Goal: Task Accomplishment & Management: Manage account settings

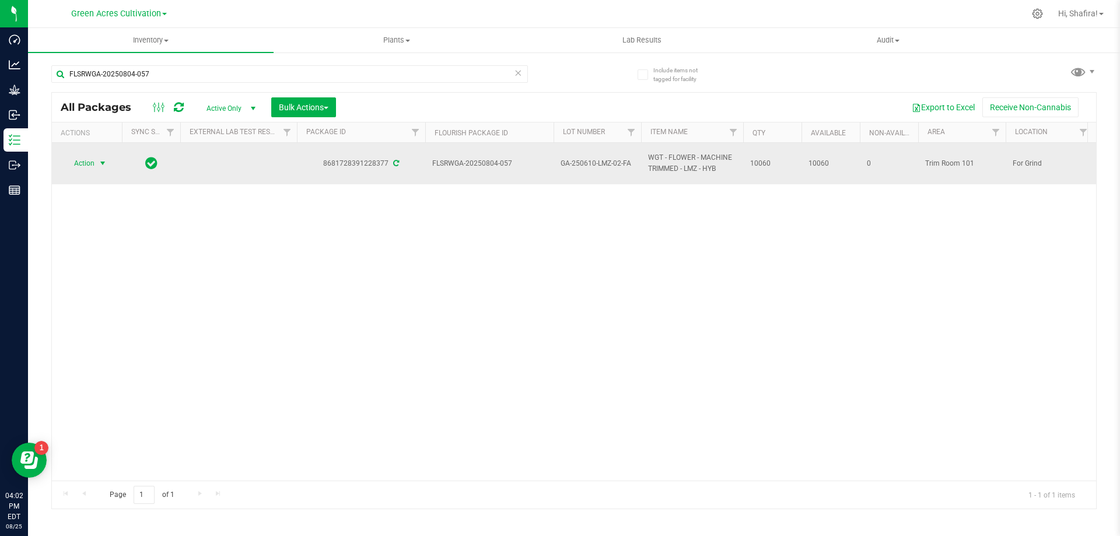
click at [99, 160] on span "select" at bounding box center [102, 163] width 9 height 9
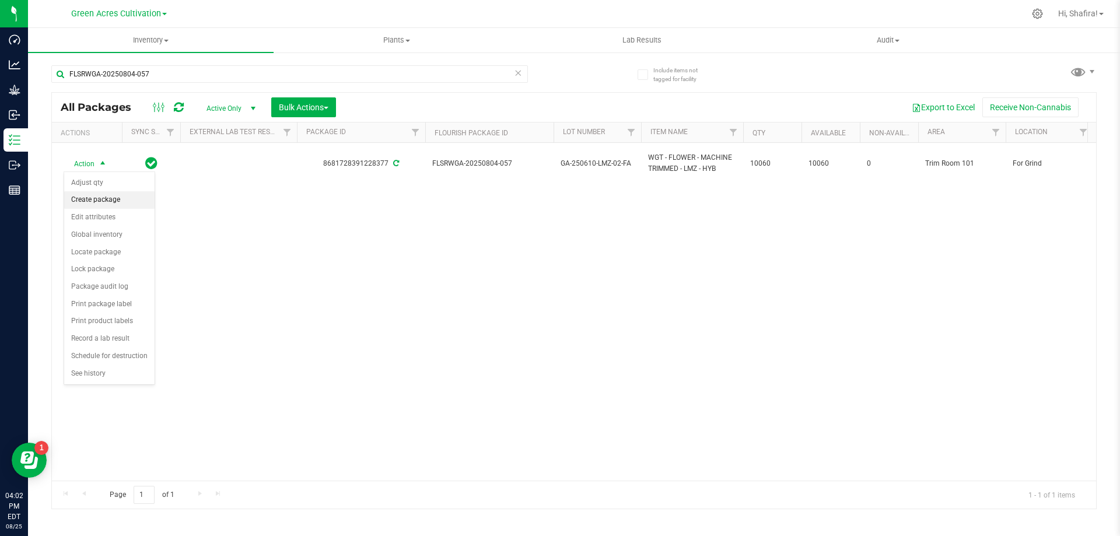
click at [104, 201] on li "Create package" at bounding box center [109, 199] width 90 height 17
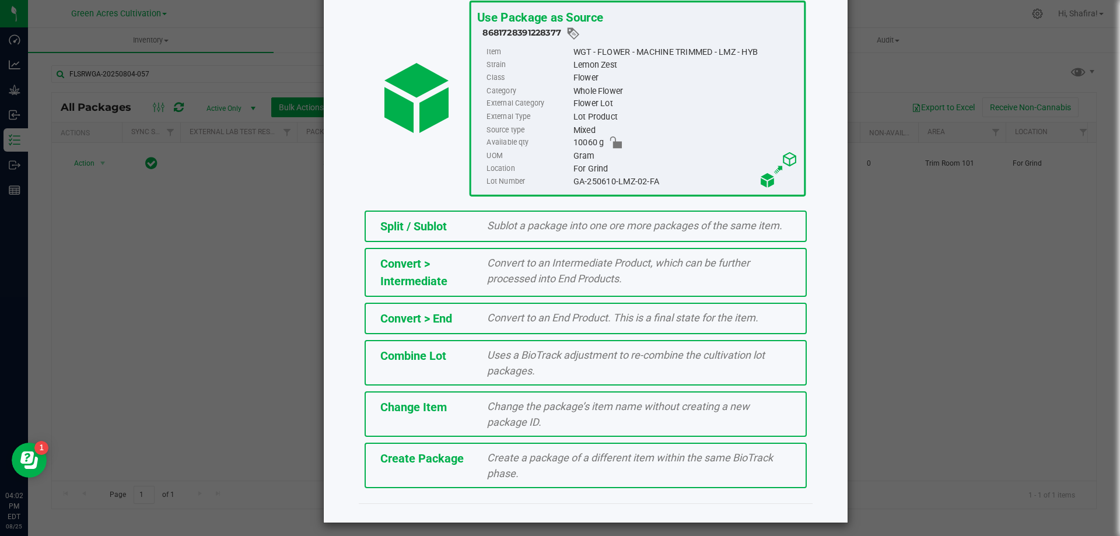
scroll to position [84, 0]
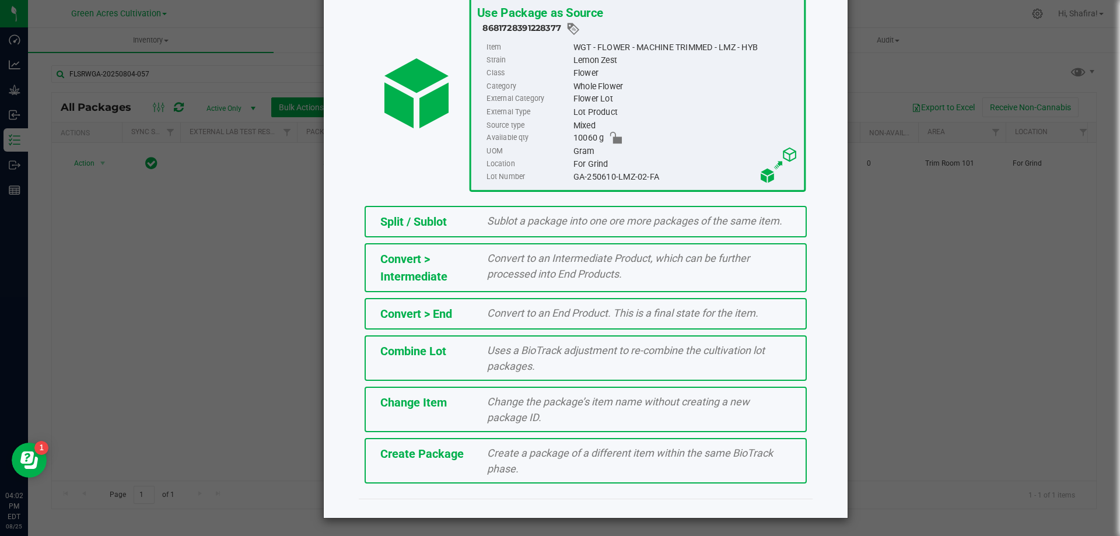
click at [521, 472] on div "Create a package of a different item within the same BioTrack phase." at bounding box center [638, 460] width 321 height 31
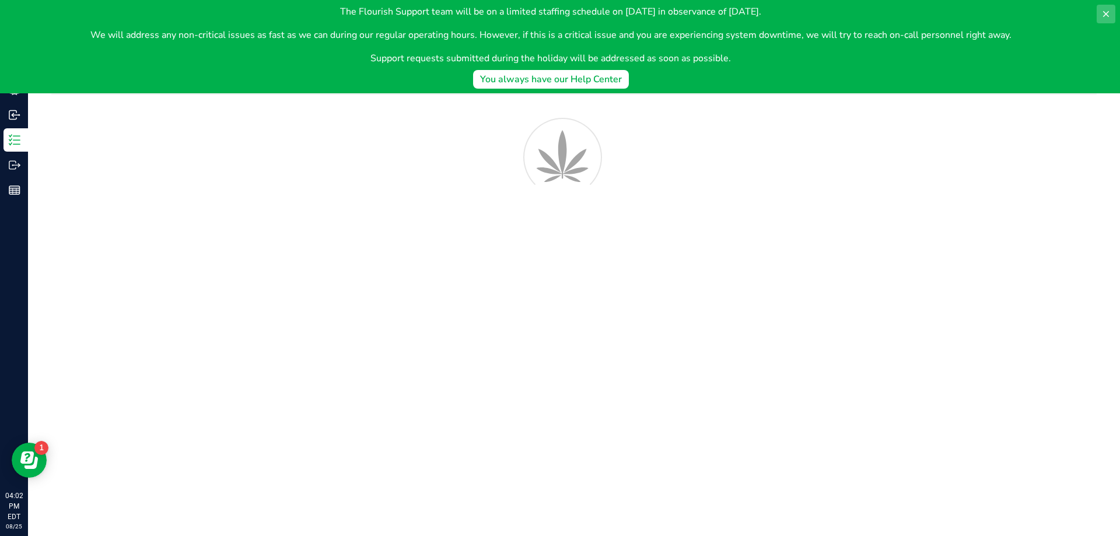
click at [1110, 16] on button at bounding box center [1105, 14] width 19 height 19
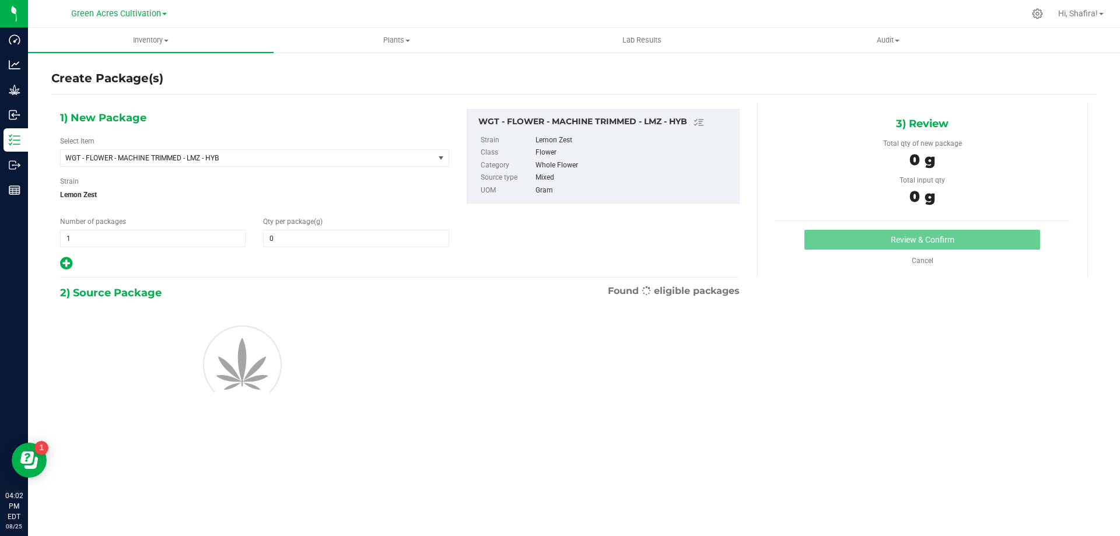
type input "0.0000"
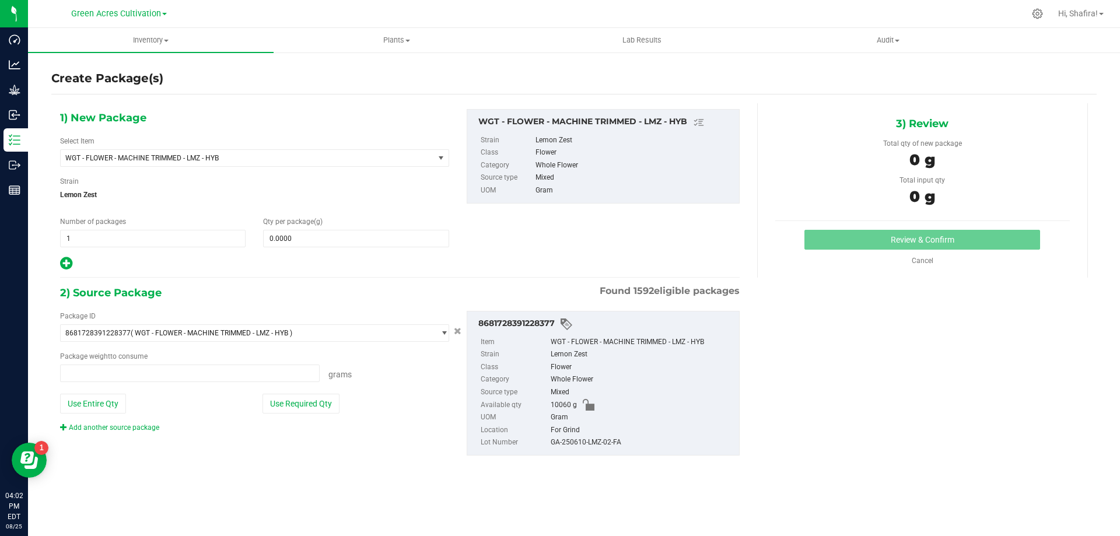
type input "0.0000 g"
click at [355, 155] on span "WGT - FLOWER - MACHINE TRIMMED - LMZ - HYB" at bounding box center [239, 158] width 349 height 8
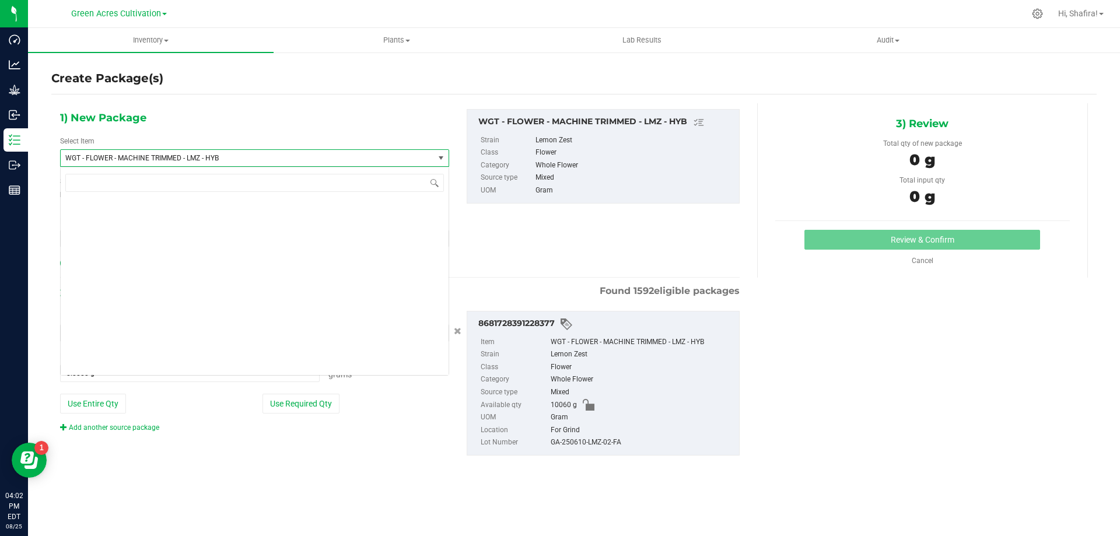
scroll to position [237362, 0]
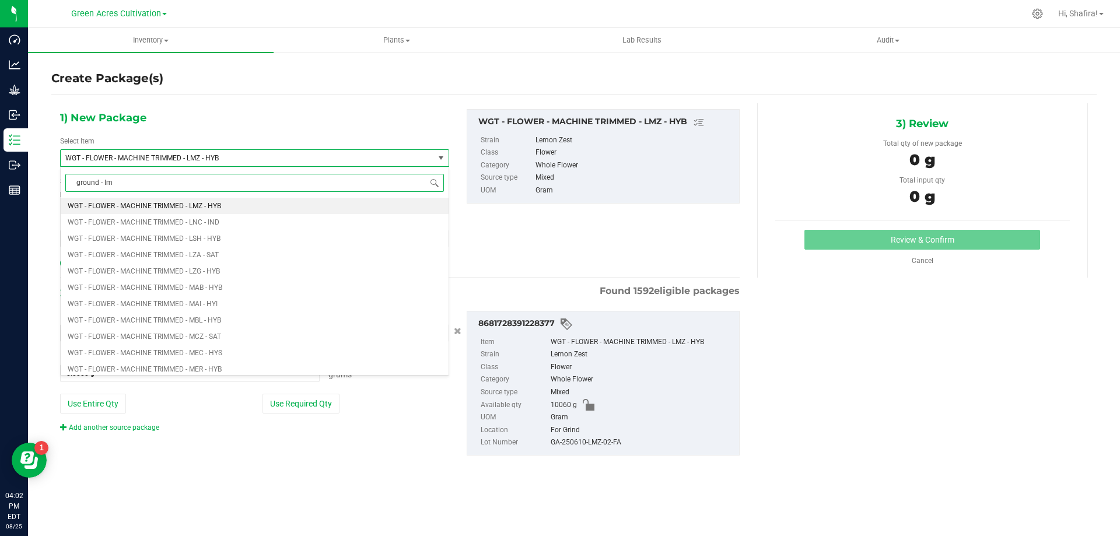
type input "ground - lmz"
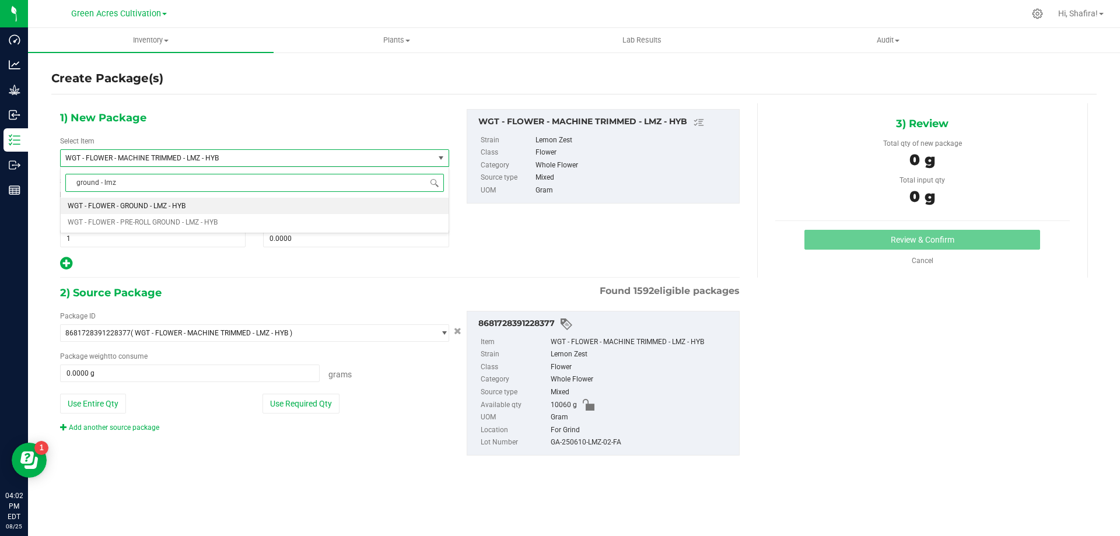
scroll to position [0, 0]
click at [201, 206] on li "WGT - FLOWER - GROUND - LMZ - HYB" at bounding box center [255, 206] width 388 height 16
type input "0.0000"
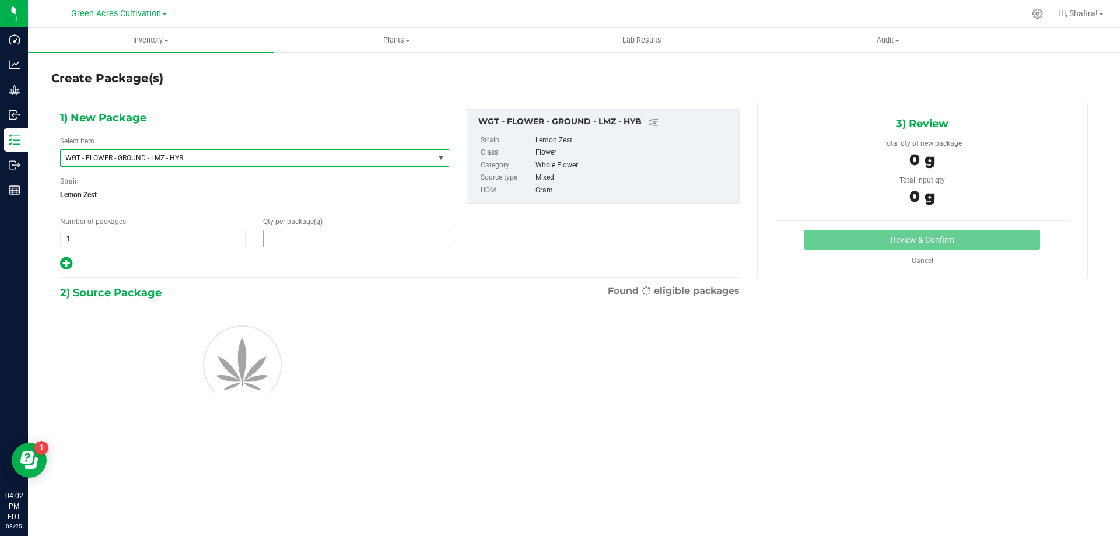
click at [383, 230] on span at bounding box center [355, 238] width 185 height 17
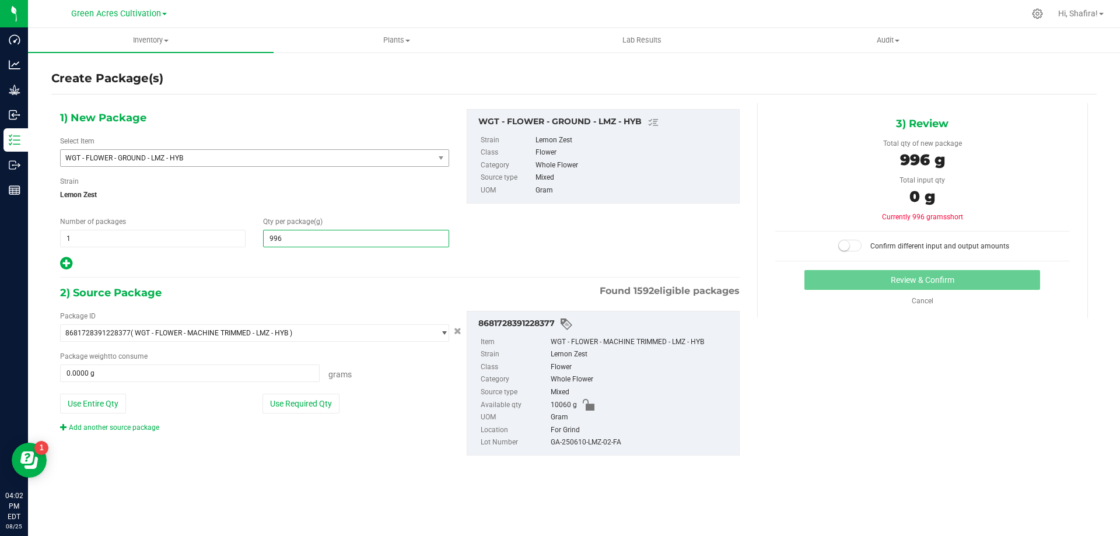
type input "9965"
type input "9,965.0000"
click at [310, 409] on button "Use Required Qty" at bounding box center [300, 404] width 77 height 20
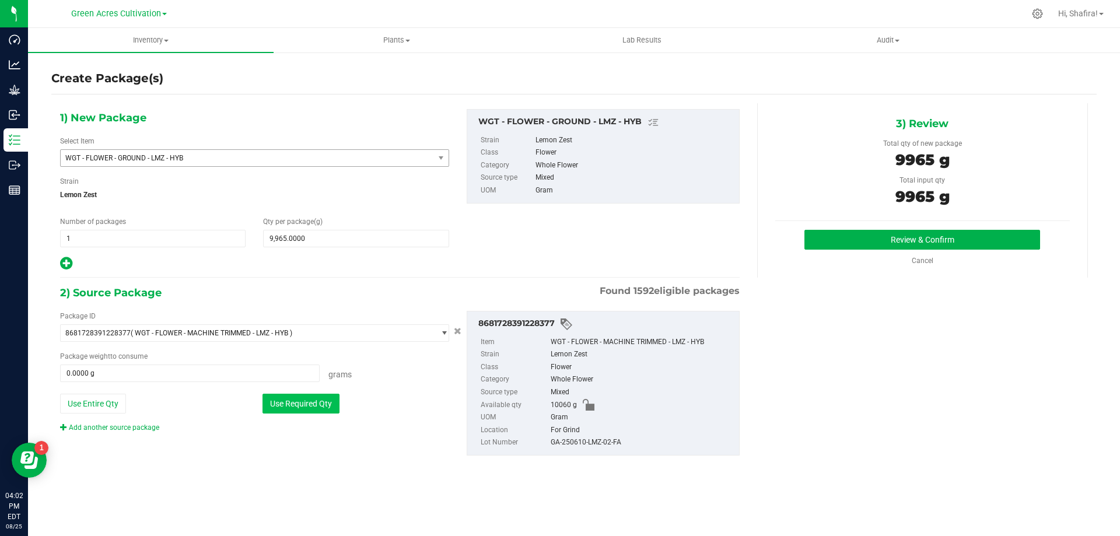
type input "9965.0000 g"
click at [607, 445] on div "GA-250610-LMZ-02-FA" at bounding box center [641, 442] width 183 height 13
copy div "GA-250610-LMZ-02-FA"
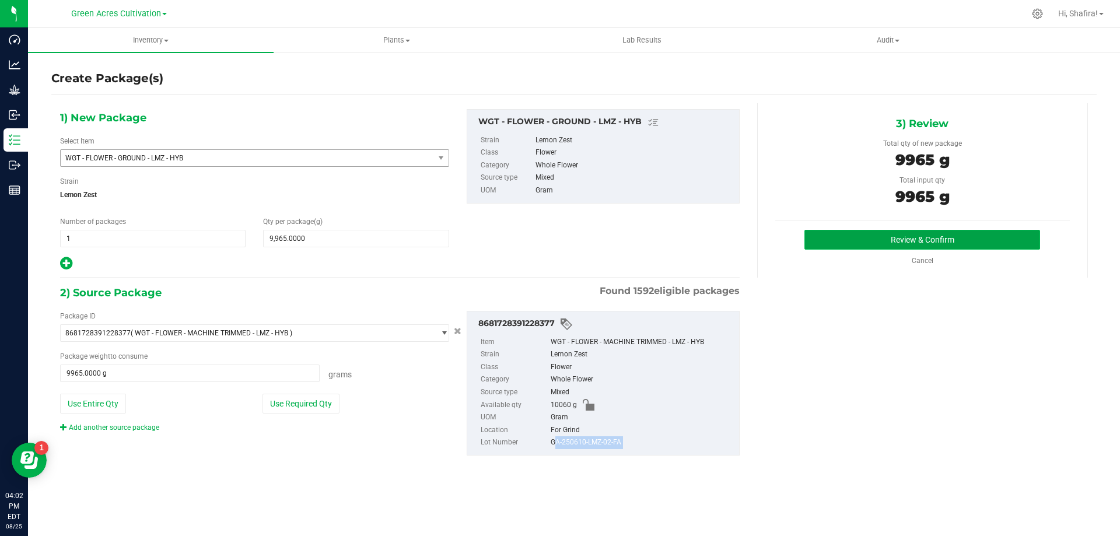
click at [815, 249] on button "Review & Confirm" at bounding box center [922, 240] width 236 height 20
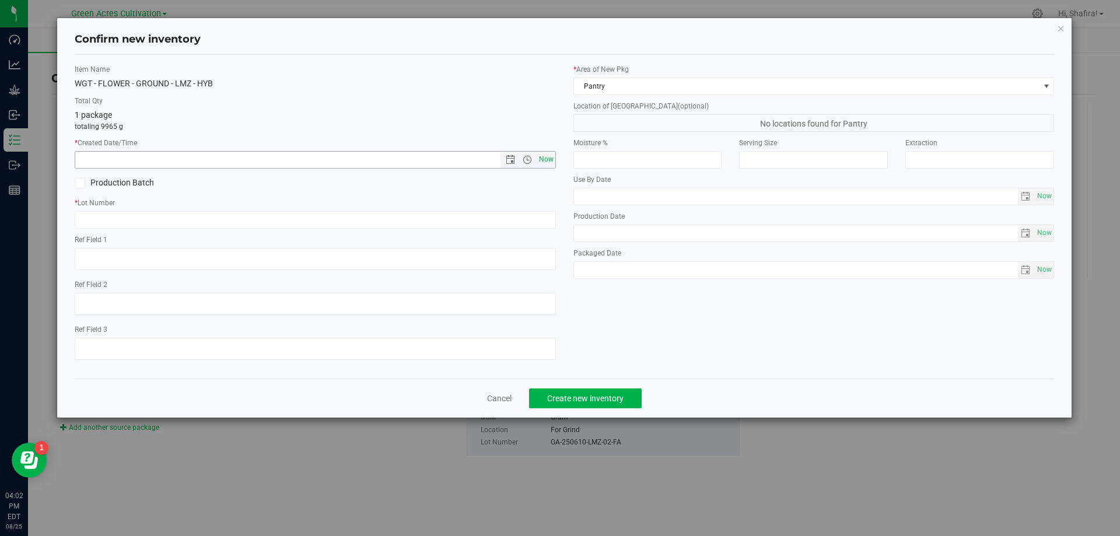
click at [543, 160] on span "Now" at bounding box center [546, 159] width 20 height 17
type input "[DATE] 4:02 PM"
paste input "GA-250610-LMZ-02-FA"
type input "GA-250610-LMZ-02-GF"
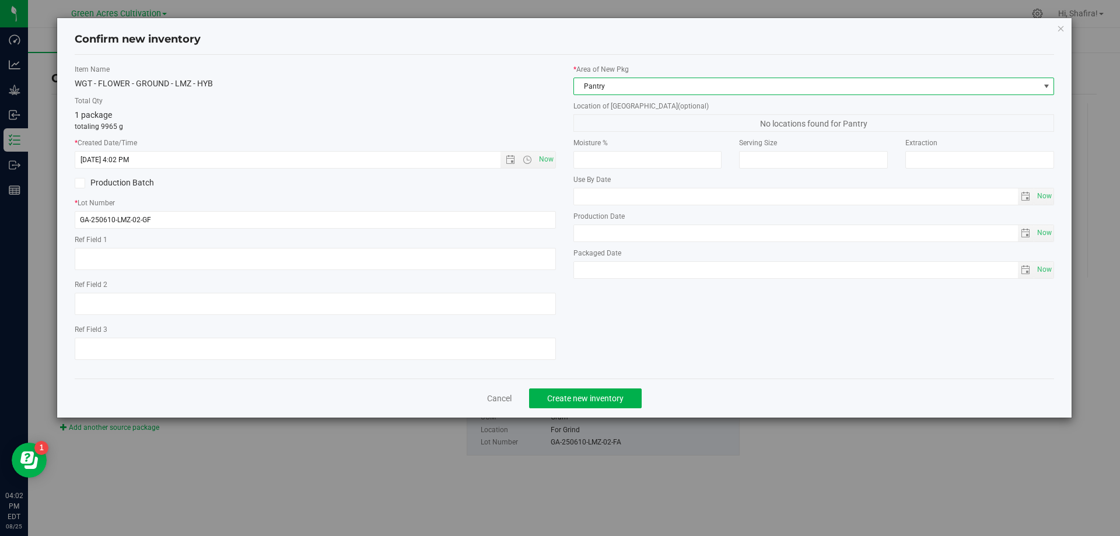
click at [630, 91] on span "Pantry" at bounding box center [806, 86] width 465 height 16
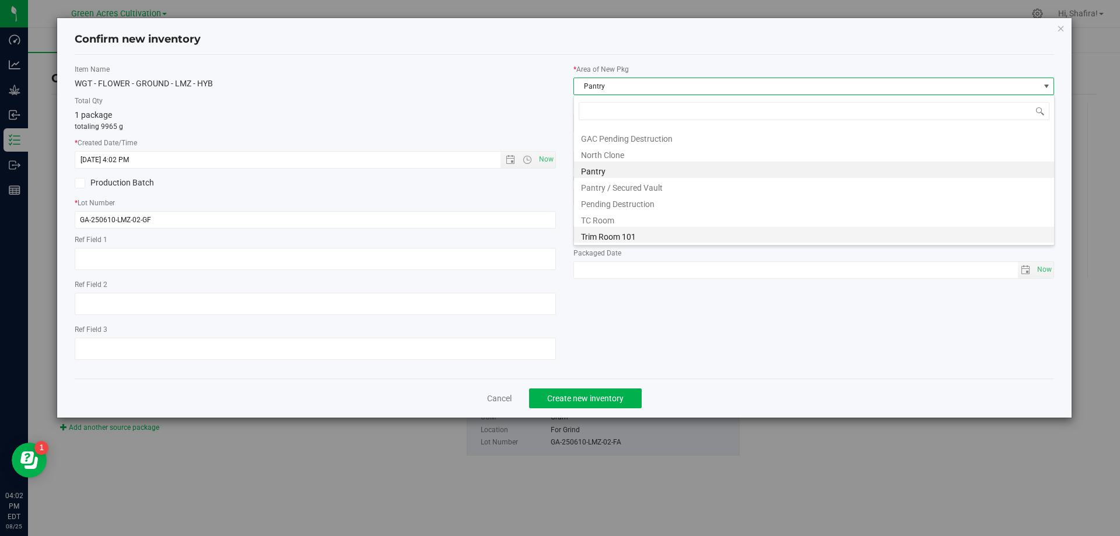
scroll to position [161, 0]
click at [643, 237] on li "Trim Room 101" at bounding box center [814, 234] width 480 height 16
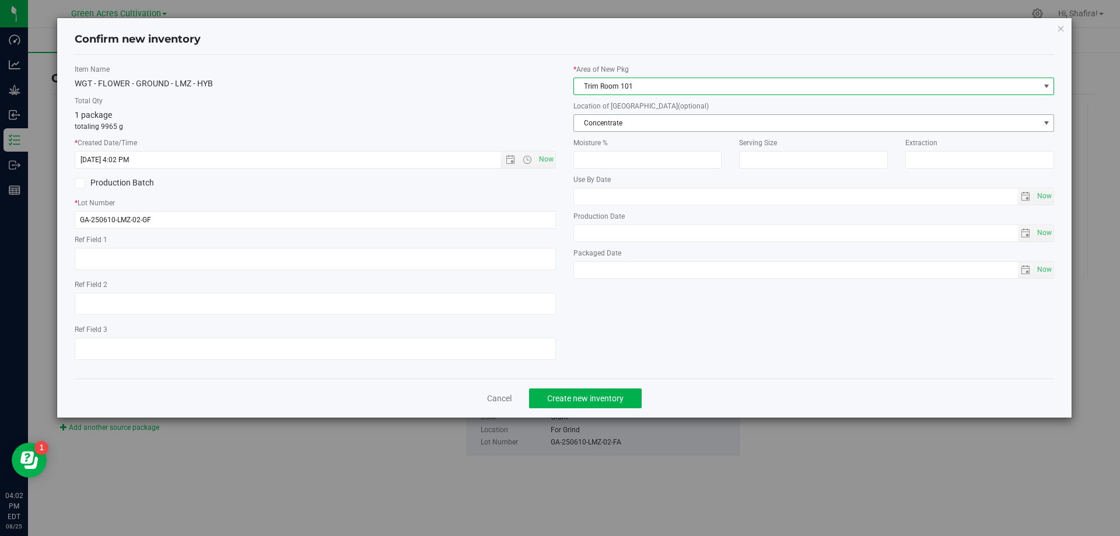
click at [635, 125] on span "Concentrate" at bounding box center [806, 123] width 465 height 16
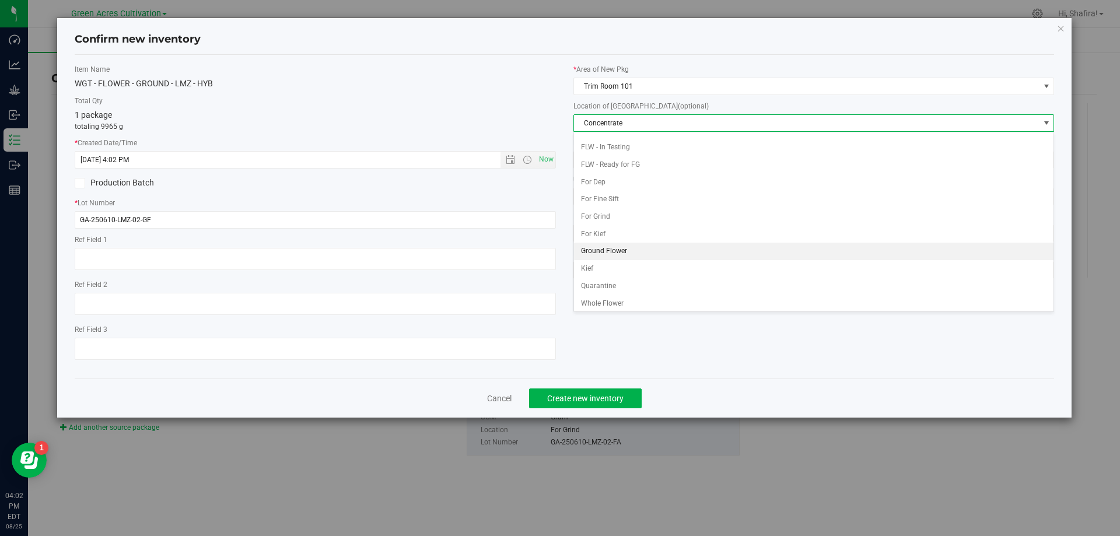
scroll to position [120, 0]
click at [639, 253] on li "Ground Flower" at bounding box center [814, 248] width 480 height 17
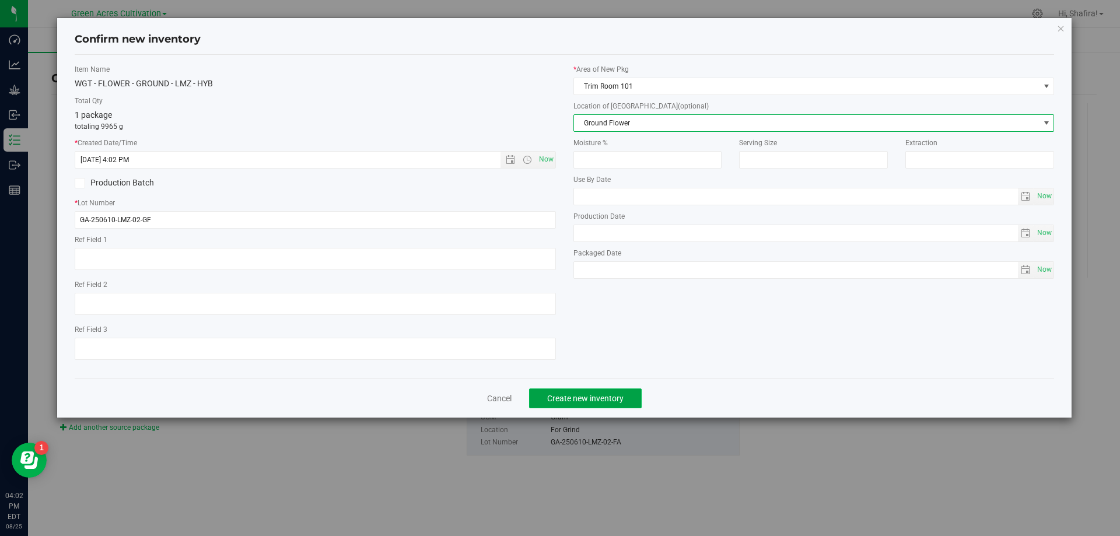
click at [611, 388] on button "Create new inventory" at bounding box center [585, 398] width 113 height 20
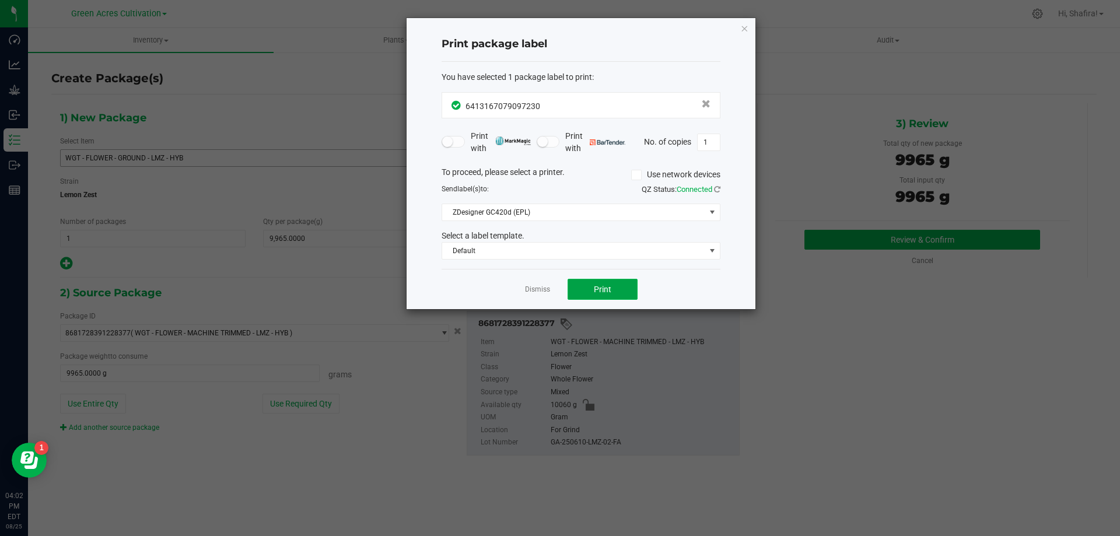
click at [604, 289] on span "Print" at bounding box center [602, 289] width 17 height 9
click at [540, 289] on div at bounding box center [580, 163] width 349 height 291
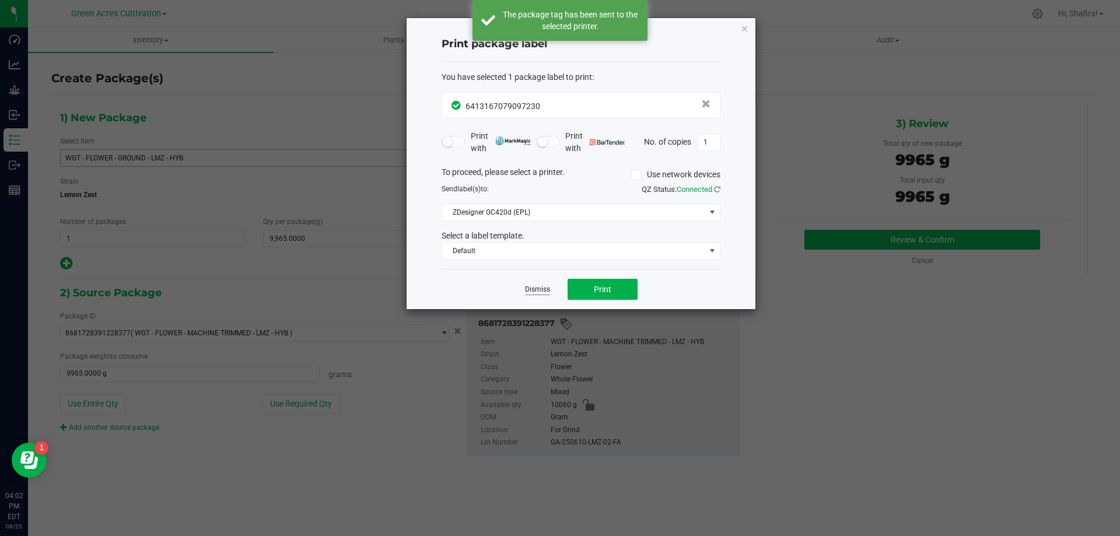
click at [536, 289] on link "Dismiss" at bounding box center [537, 290] width 25 height 10
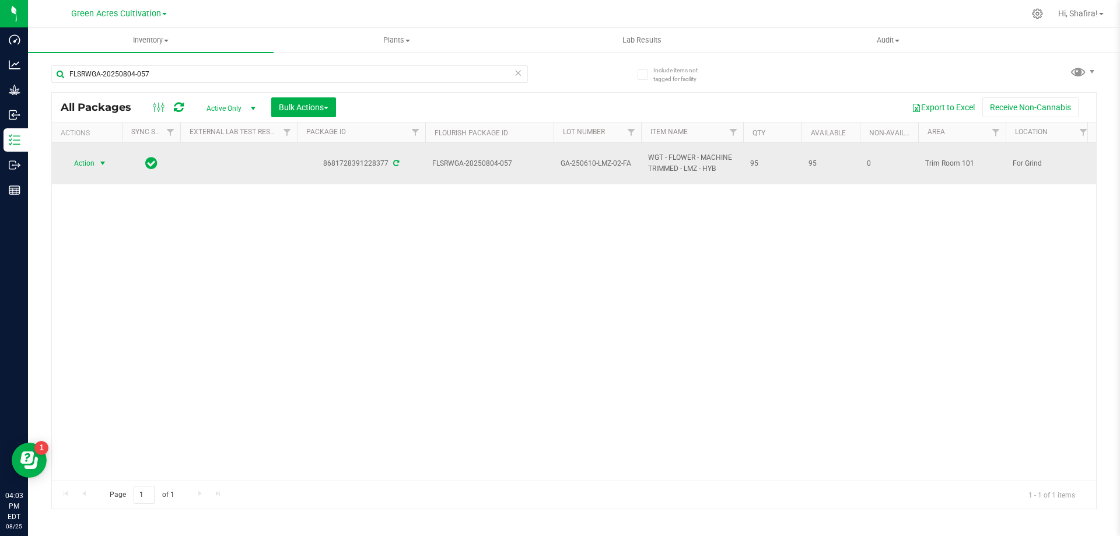
click at [106, 161] on span "select" at bounding box center [102, 163] width 9 height 9
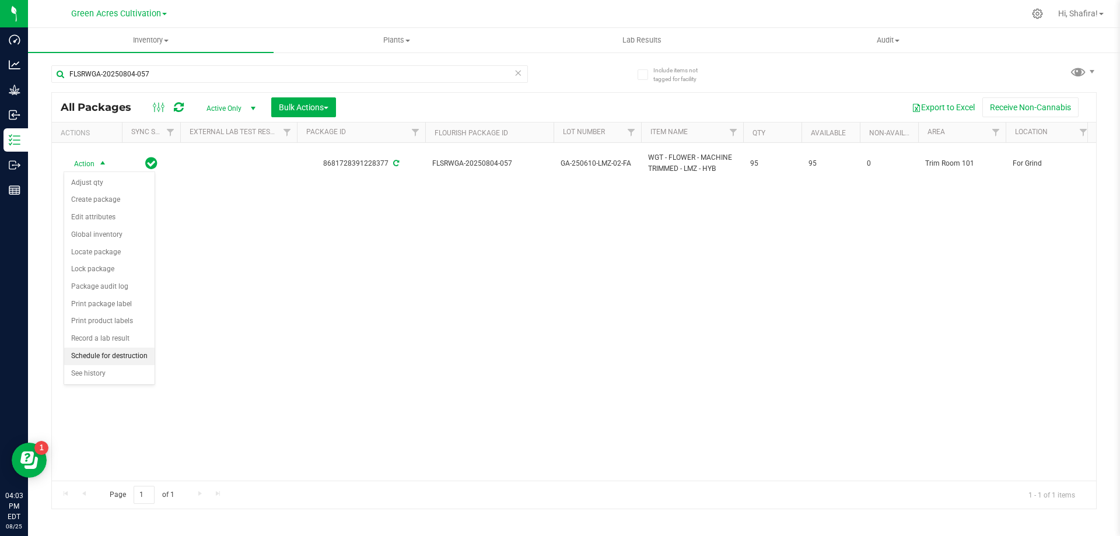
click at [127, 351] on li "Schedule for destruction" at bounding box center [109, 356] width 90 height 17
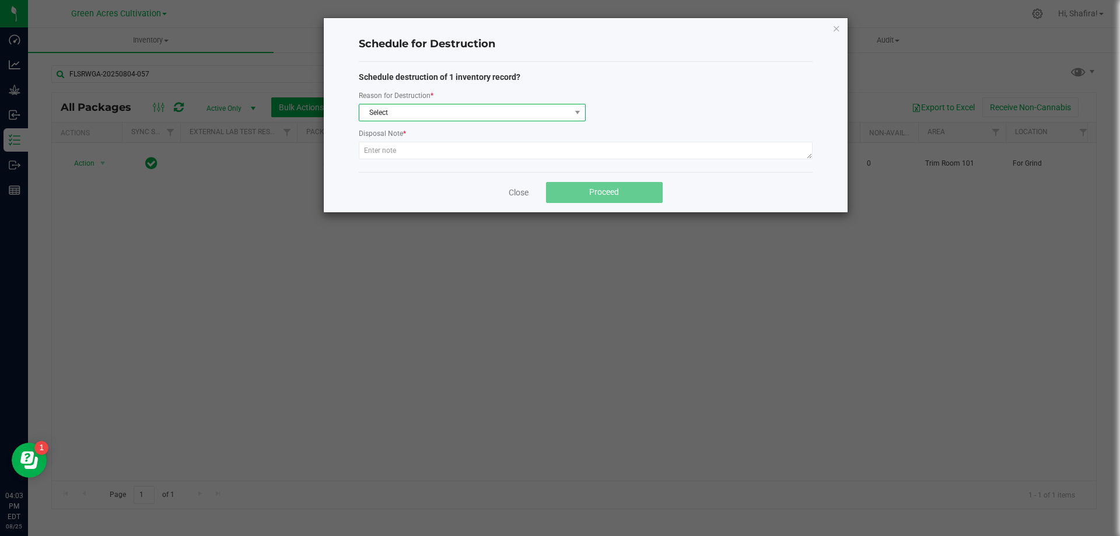
click at [505, 107] on span "Select" at bounding box center [464, 112] width 211 height 16
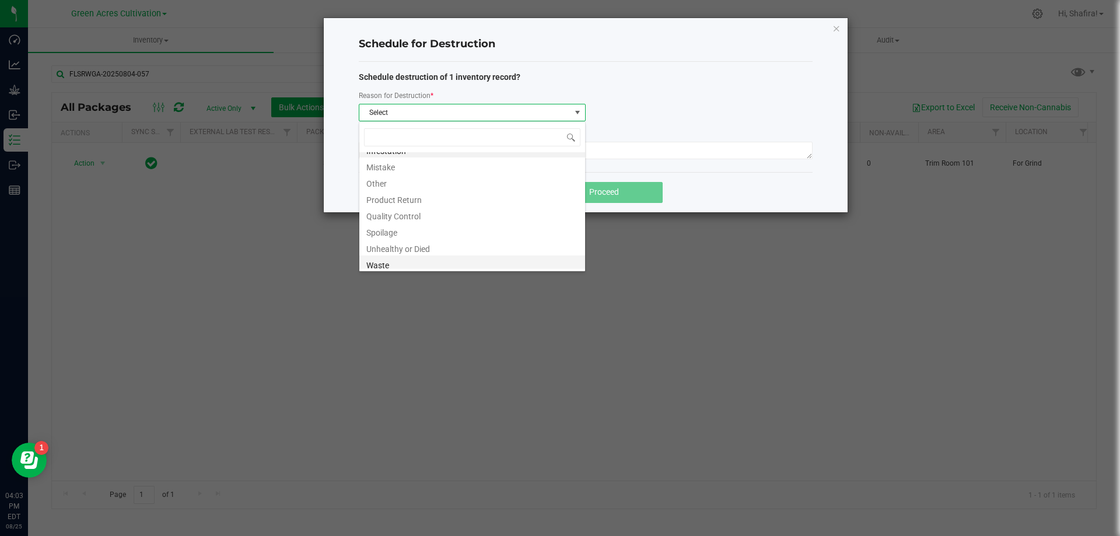
scroll to position [14, 0]
click at [464, 262] on li "Waste" at bounding box center [472, 261] width 226 height 16
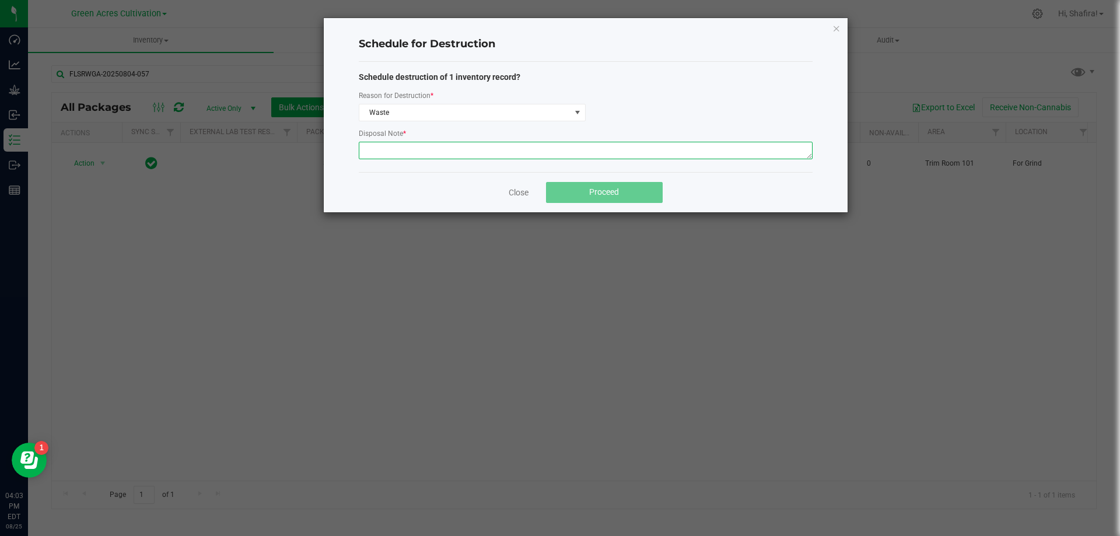
click at [481, 152] on textarea at bounding box center [586, 150] width 454 height 17
type textarea "POST GRINDER WASTE"
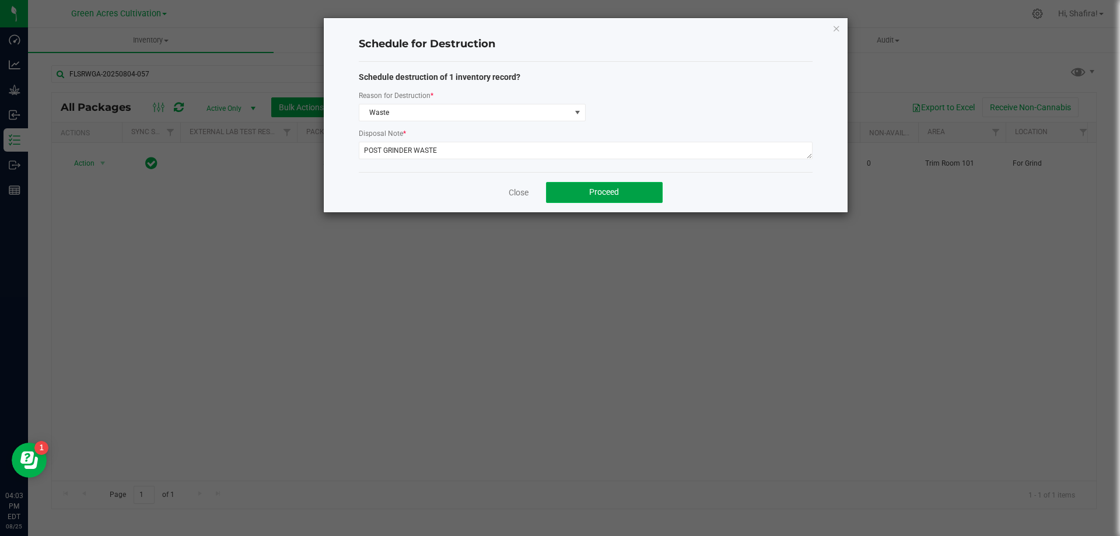
click at [600, 195] on span "Proceed" at bounding box center [604, 191] width 30 height 9
